Goal: Check status: Check status

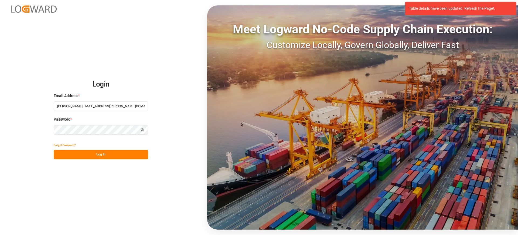
click at [142, 155] on button "Log In" at bounding box center [101, 154] width 94 height 9
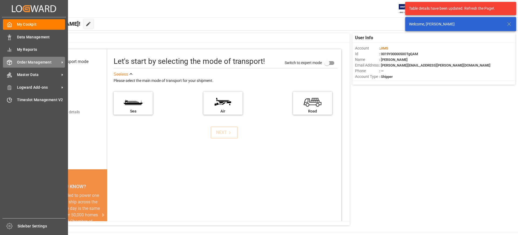
click at [16, 62] on div "Order Management Order Management" at bounding box center [34, 62] width 62 height 11
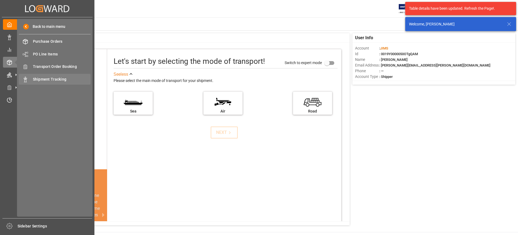
click at [45, 76] on span "Shipment Tracking" at bounding box center [62, 79] width 58 height 6
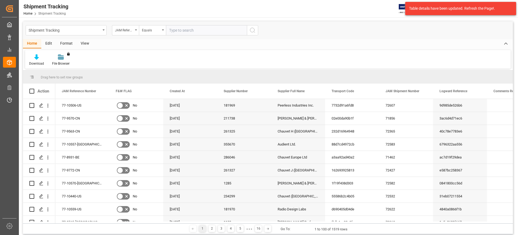
click at [185, 28] on input "text" at bounding box center [206, 30] width 81 height 10
type input "77-10563-CN"
click at [252, 29] on icon "search button" at bounding box center [252, 30] width 6 height 6
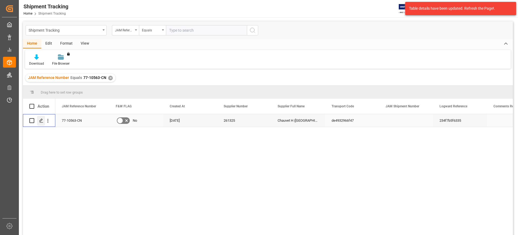
click at [42, 118] on icon "Press SPACE to select this row." at bounding box center [41, 120] width 4 height 4
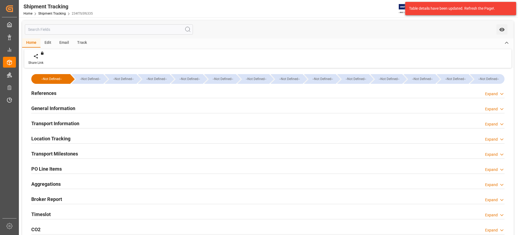
type input "[DATE]"
click at [43, 91] on h2 "References" at bounding box center [43, 92] width 25 height 7
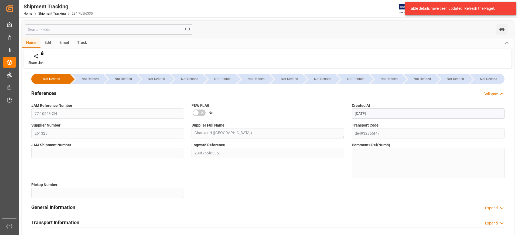
click at [43, 91] on h2 "References" at bounding box center [43, 92] width 25 height 7
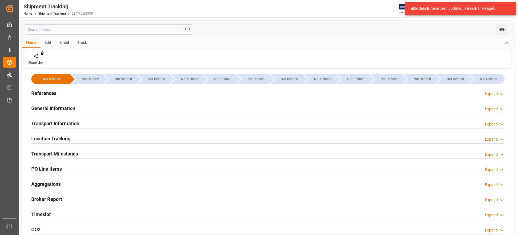
click at [49, 106] on h2 "General Information" at bounding box center [53, 107] width 44 height 7
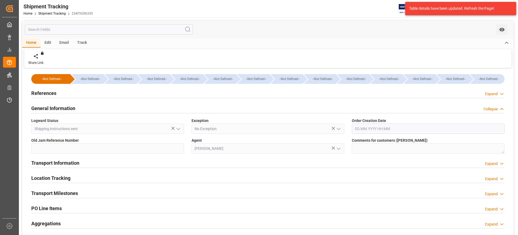
click at [49, 106] on h2 "General Information" at bounding box center [53, 107] width 44 height 7
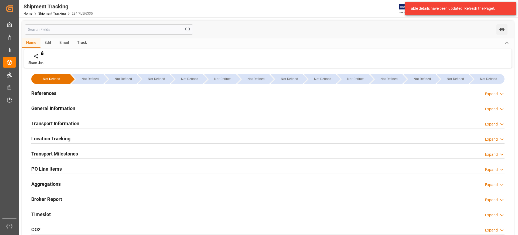
click at [50, 121] on h2 "Transport Information" at bounding box center [55, 123] width 48 height 7
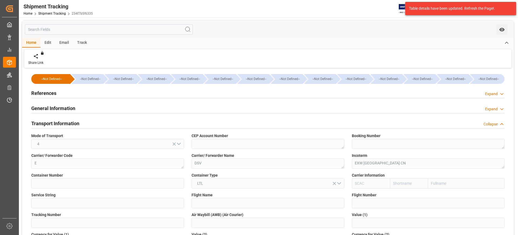
click at [50, 121] on h2 "Transport Information" at bounding box center [55, 123] width 48 height 7
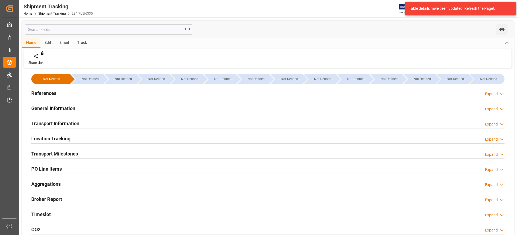
click at [50, 134] on div "Location Tracking" at bounding box center [50, 138] width 39 height 10
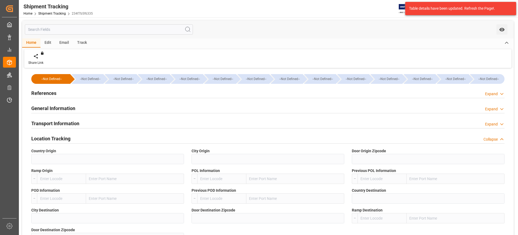
click at [50, 134] on div "Location Tracking" at bounding box center [50, 138] width 39 height 10
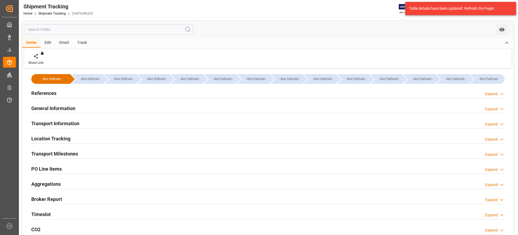
click at [53, 151] on h2 "Transport Milestones" at bounding box center [54, 153] width 47 height 7
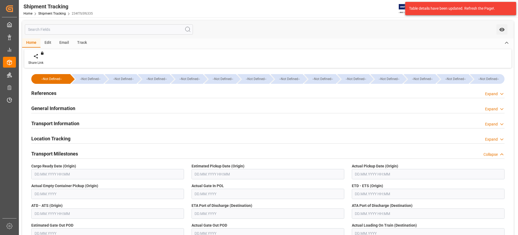
click at [53, 151] on h2 "Transport Milestones" at bounding box center [54, 153] width 47 height 7
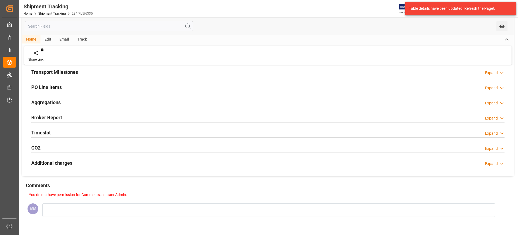
scroll to position [101, 0]
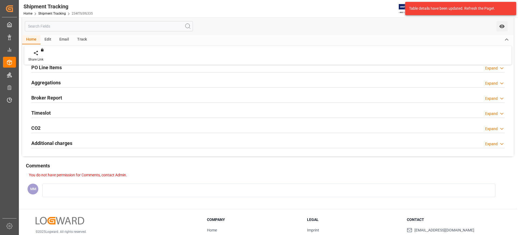
click at [49, 109] on h2 "Timeslot" at bounding box center [40, 112] width 19 height 7
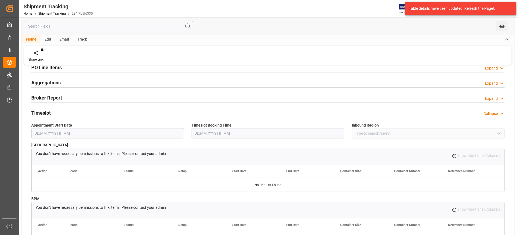
click at [49, 109] on h2 "Timeslot" at bounding box center [40, 112] width 19 height 7
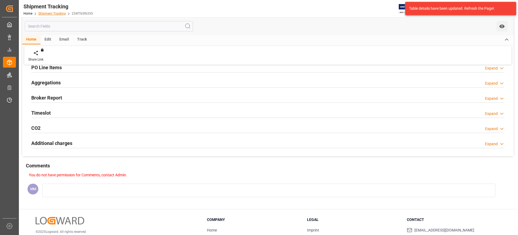
click at [58, 13] on link "Shipment Tracking" at bounding box center [52, 14] width 28 height 4
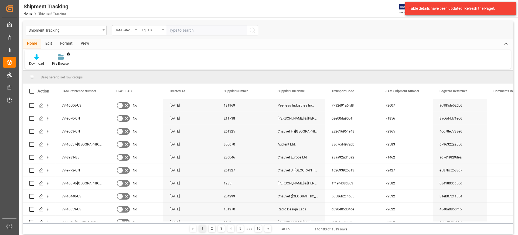
click at [183, 31] on input "text" at bounding box center [206, 30] width 81 height 10
type input "77-9935-be"
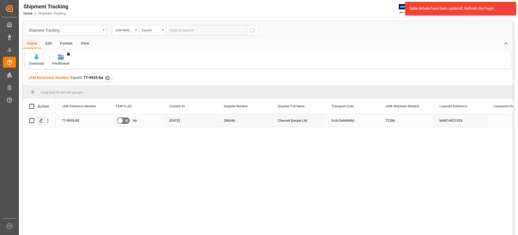
click at [41, 118] on icon "Press SPACE to select this row." at bounding box center [41, 120] width 4 height 4
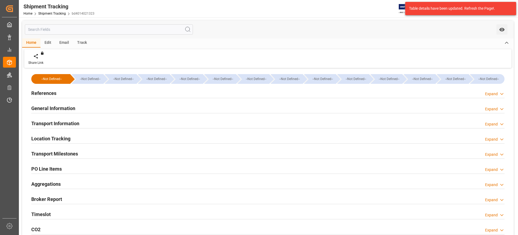
click at [42, 90] on h2 "References" at bounding box center [43, 92] width 25 height 7
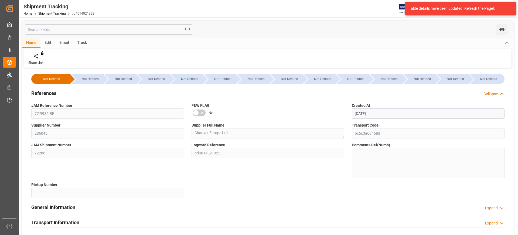
click at [42, 90] on h2 "References" at bounding box center [43, 92] width 25 height 7
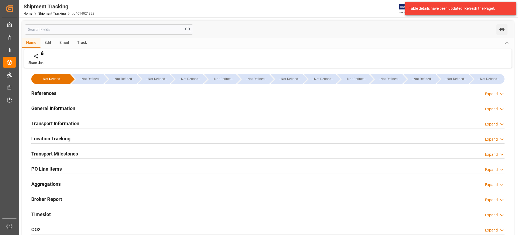
click at [52, 105] on h2 "General Information" at bounding box center [53, 107] width 44 height 7
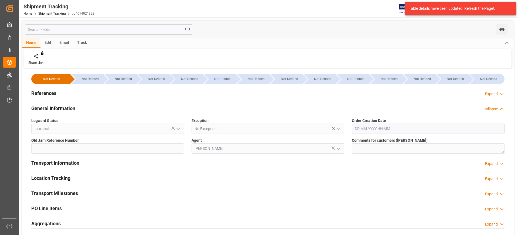
click at [52, 105] on h2 "General Information" at bounding box center [53, 107] width 44 height 7
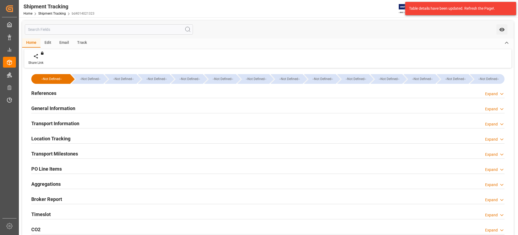
click at [62, 121] on h2 "Transport Information" at bounding box center [55, 123] width 48 height 7
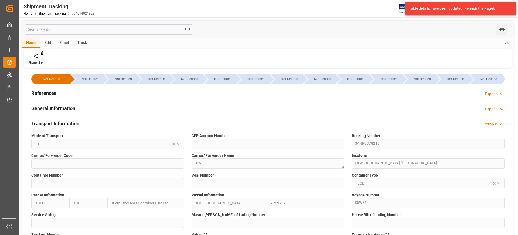
click at [62, 121] on h2 "Transport Information" at bounding box center [55, 123] width 48 height 7
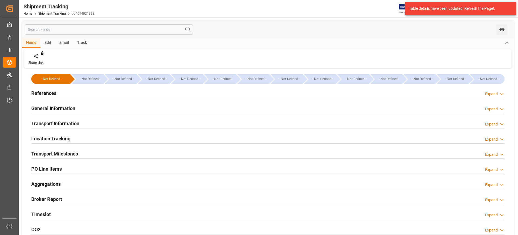
click at [62, 151] on h2 "Transport Milestones" at bounding box center [54, 153] width 47 height 7
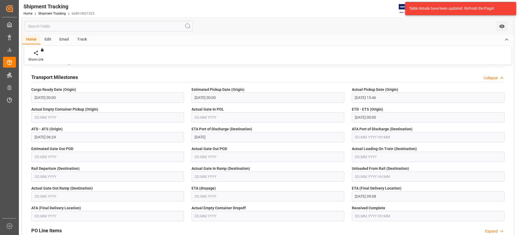
scroll to position [34, 0]
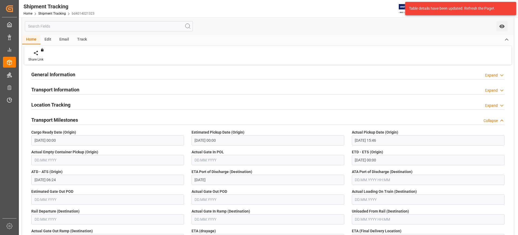
click at [51, 118] on h2 "Transport Milestones" at bounding box center [54, 119] width 47 height 7
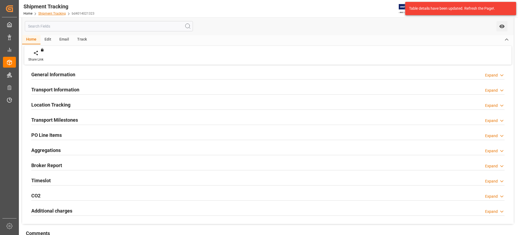
click at [56, 13] on link "Shipment Tracking" at bounding box center [52, 14] width 28 height 4
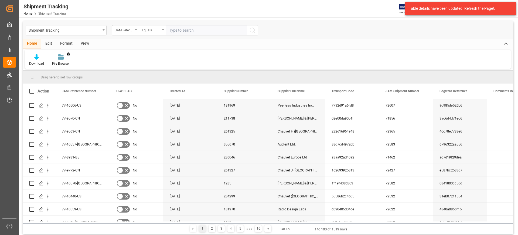
click at [181, 27] on input "text" at bounding box center [206, 30] width 81 height 10
type input "77-10483-be"
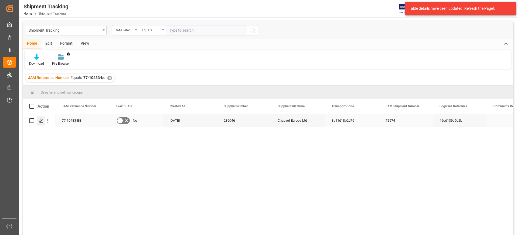
click at [38, 119] on div "Press SPACE to select this row." at bounding box center [41, 121] width 8 height 10
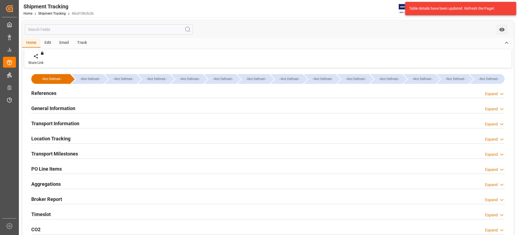
click at [47, 90] on h2 "References" at bounding box center [43, 92] width 25 height 7
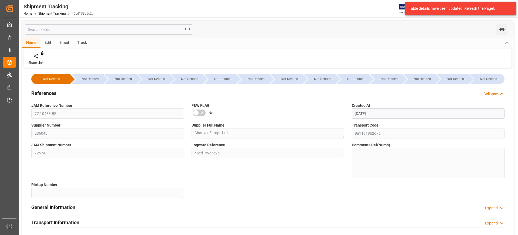
click at [47, 90] on h2 "References" at bounding box center [43, 92] width 25 height 7
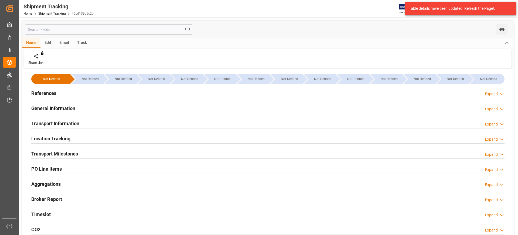
click at [54, 106] on h2 "General Information" at bounding box center [53, 107] width 44 height 7
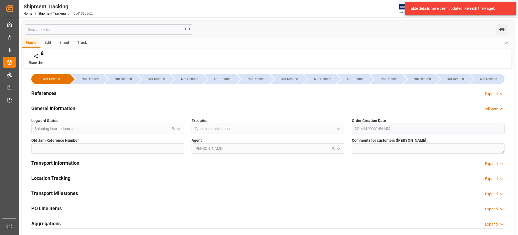
click at [54, 106] on h2 "General Information" at bounding box center [53, 107] width 44 height 7
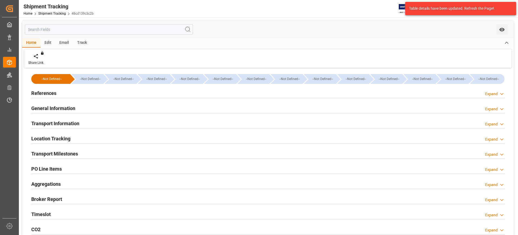
click at [68, 120] on h2 "Transport Information" at bounding box center [55, 123] width 48 height 7
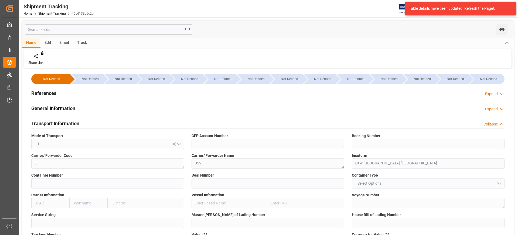
click at [68, 120] on h2 "Transport Information" at bounding box center [55, 123] width 48 height 7
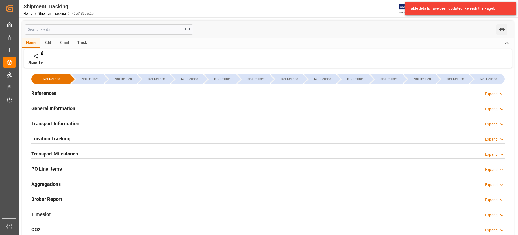
click at [68, 137] on h2 "Location Tracking" at bounding box center [50, 138] width 39 height 7
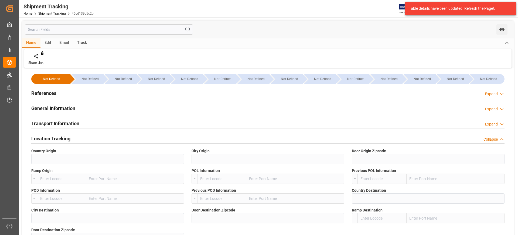
click at [68, 137] on h2 "Location Tracking" at bounding box center [50, 138] width 39 height 7
